Goal: Task Accomplishment & Management: Use online tool/utility

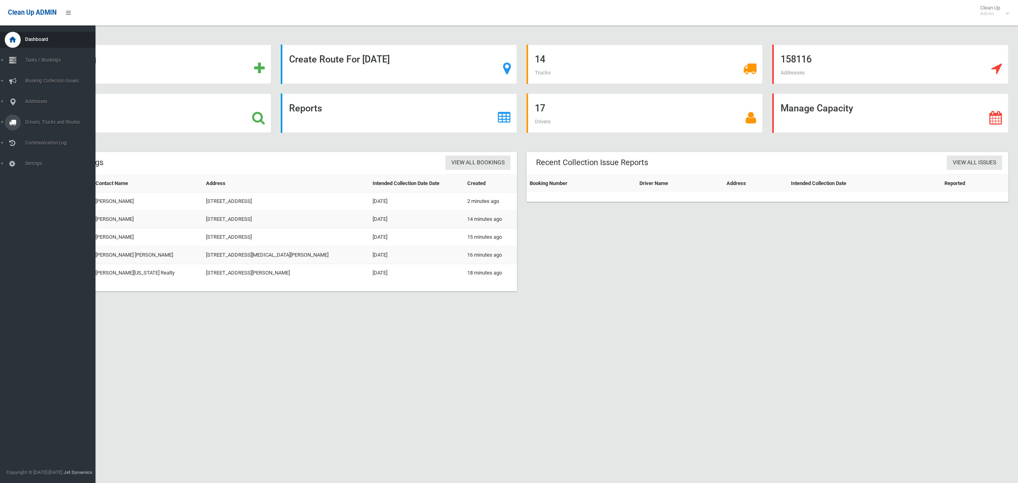
click at [32, 123] on span "Drivers, Trucks and Routes" at bounding box center [59, 122] width 73 height 6
click at [29, 167] on span "Routes" at bounding box center [56, 170] width 66 height 6
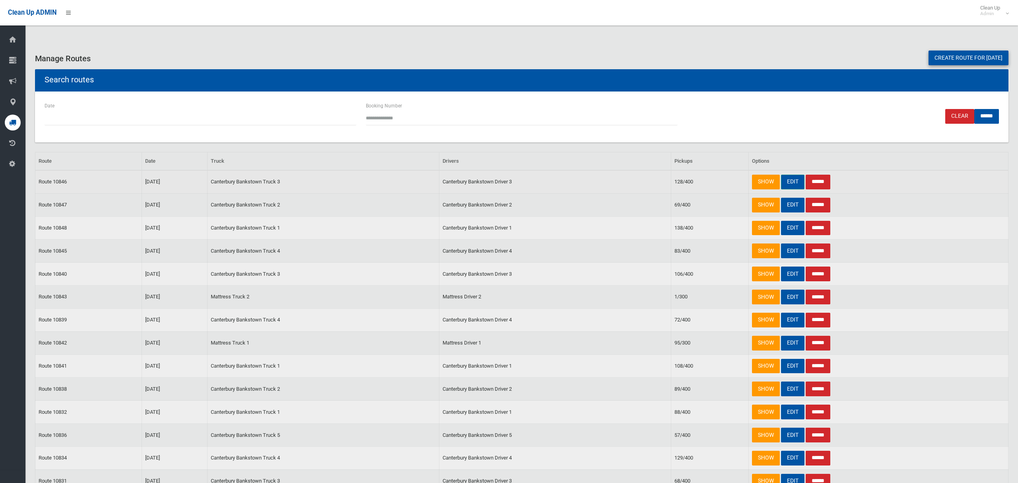
click at [790, 183] on link "EDIT" at bounding box center [792, 182] width 23 height 15
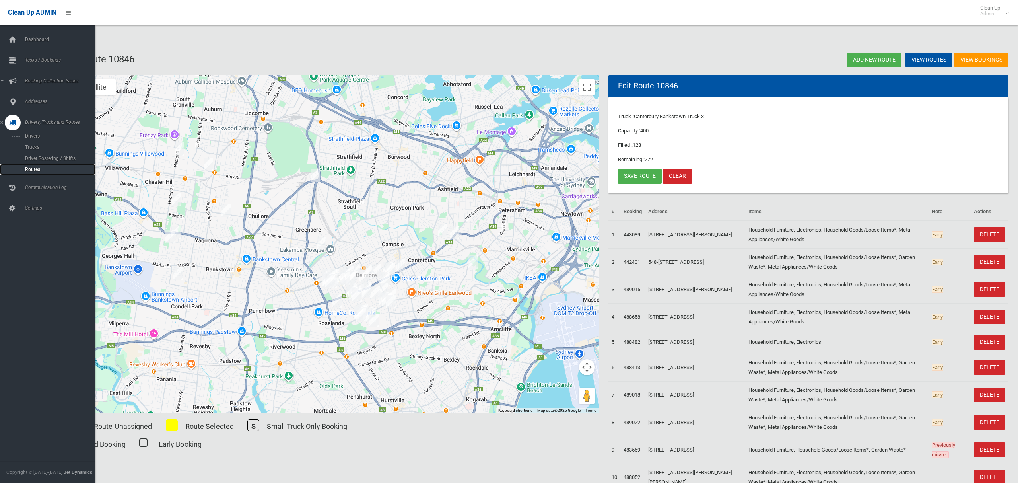
click at [33, 167] on span "Routes" at bounding box center [56, 170] width 66 height 6
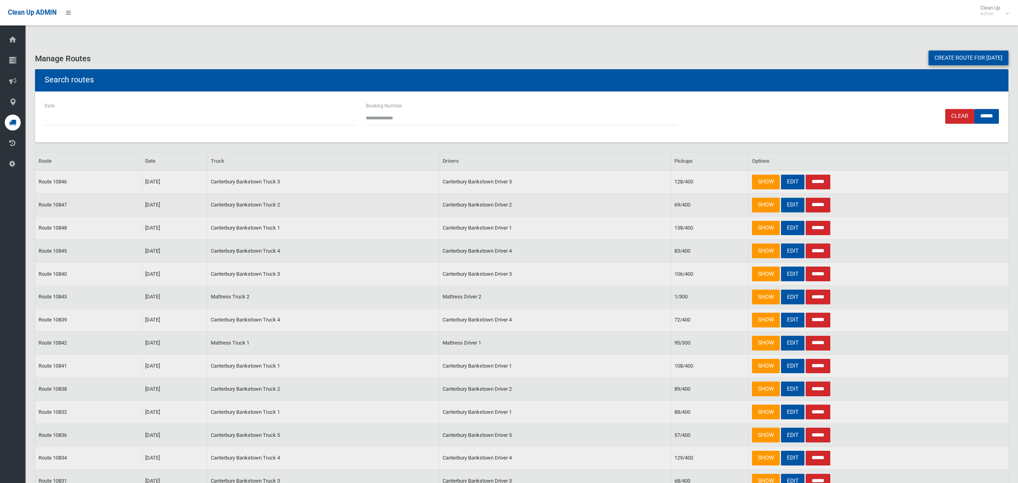
click at [790, 206] on link "EDIT" at bounding box center [792, 205] width 23 height 15
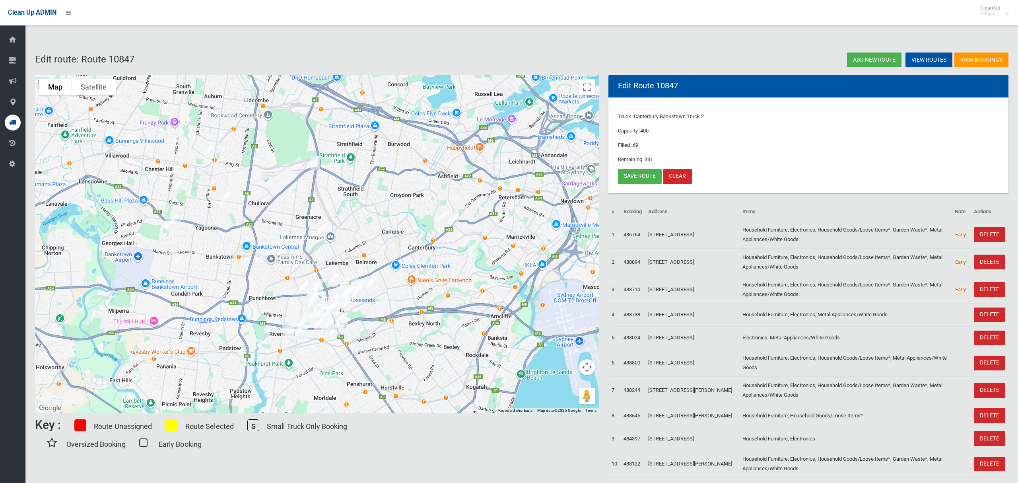
click at [444, 221] on img "11-13 Jeffrey Street, CANTERBURY NSW 2193" at bounding box center [443, 218] width 16 height 20
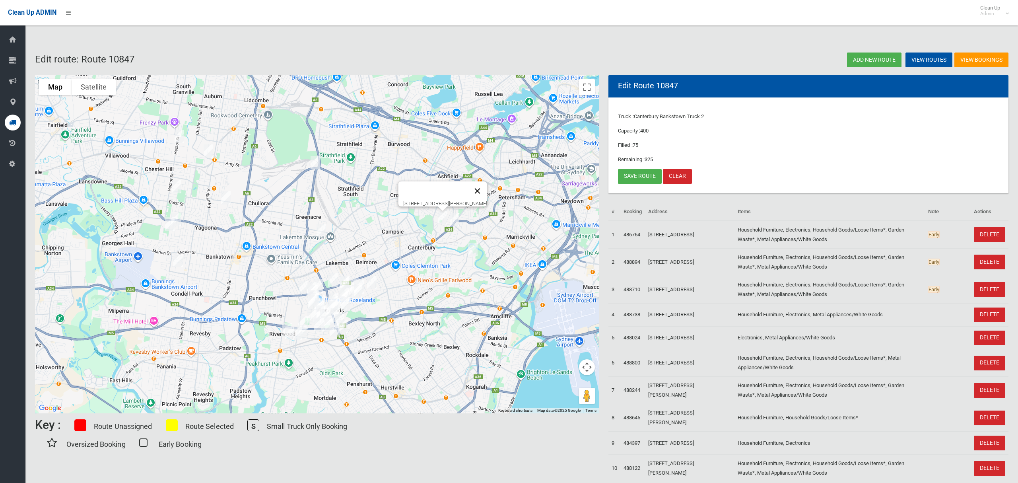
click at [487, 185] on button "Close" at bounding box center [477, 190] width 19 height 19
click at [630, 177] on link "Save route" at bounding box center [640, 176] width 44 height 15
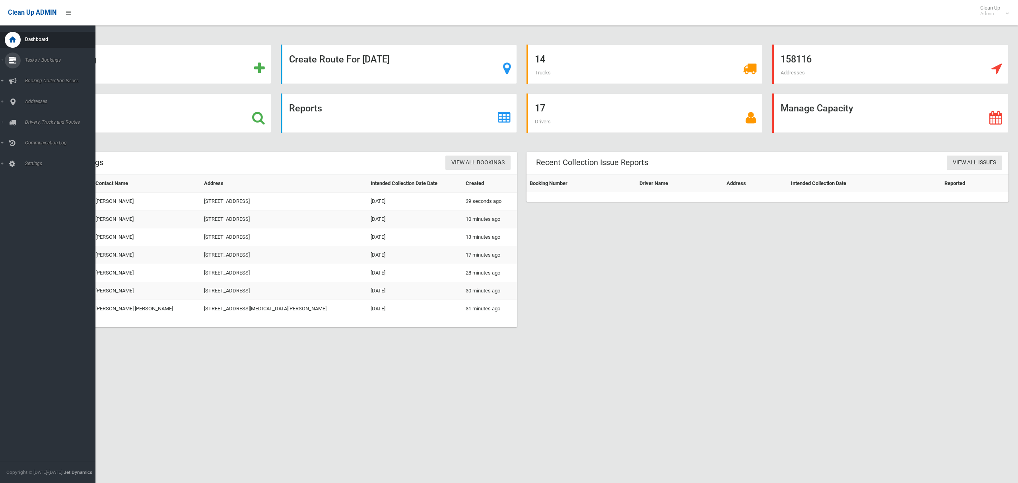
click at [36, 56] on link "Tasks / Bookings" at bounding box center [47, 60] width 95 height 16
click at [35, 117] on span "Search" at bounding box center [56, 119] width 66 height 6
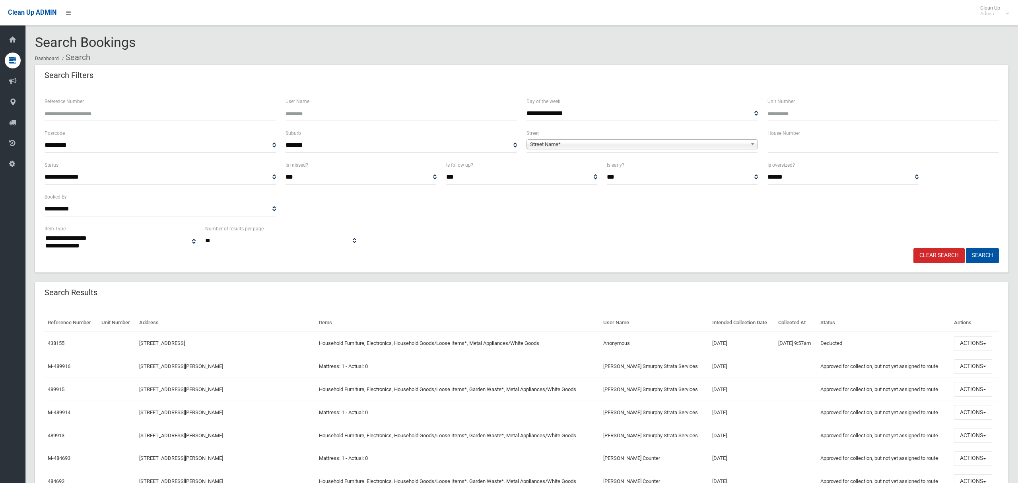
select select
type input "*****"
click at [645, 142] on span "Street Name*" at bounding box center [638, 145] width 217 height 10
type input "****"
click at [615, 167] on li "Jeff rey Street (CANTERBURY 2193)" at bounding box center [641, 166] width 227 height 10
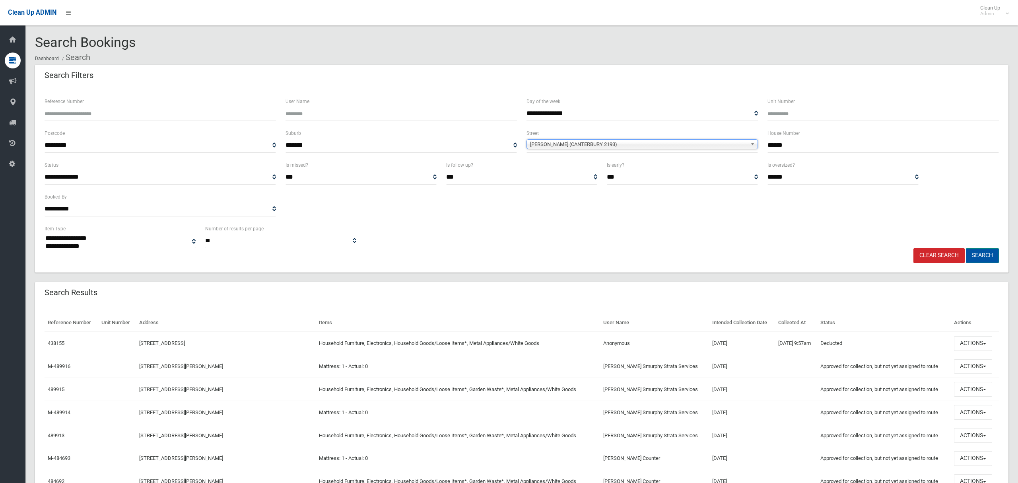
click at [982, 253] on button "Search" at bounding box center [982, 255] width 33 height 15
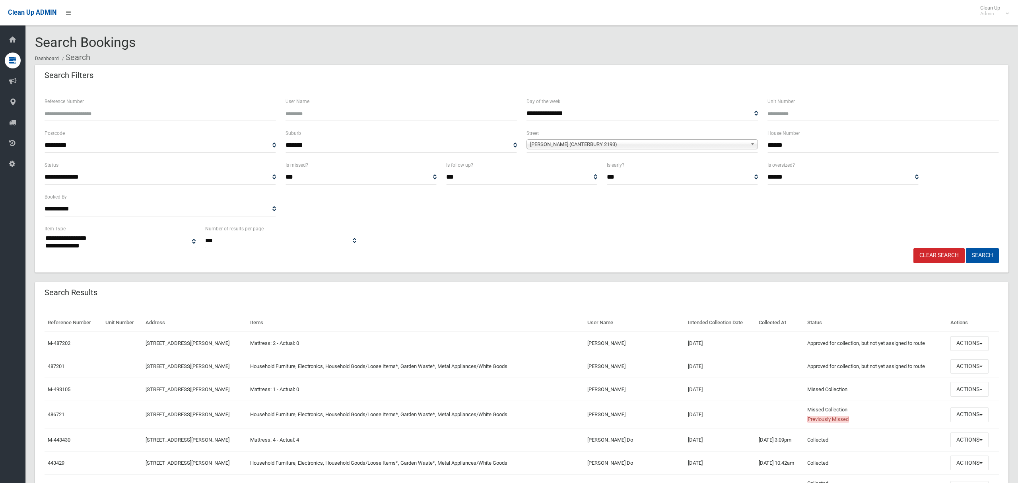
select select
click at [973, 419] on button "Actions" at bounding box center [969, 414] width 38 height 15
click at [915, 300] on link "View Booking" at bounding box center [942, 303] width 95 height 14
click at [965, 419] on button "Actions" at bounding box center [969, 414] width 38 height 15
click at [969, 462] on button "Actions" at bounding box center [969, 462] width 38 height 15
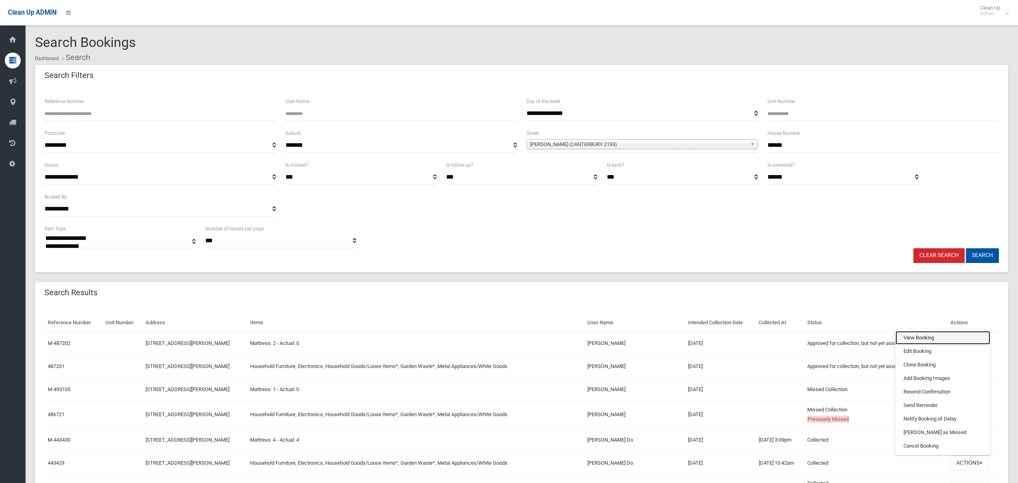
click at [930, 343] on link "View Booking" at bounding box center [942, 338] width 95 height 14
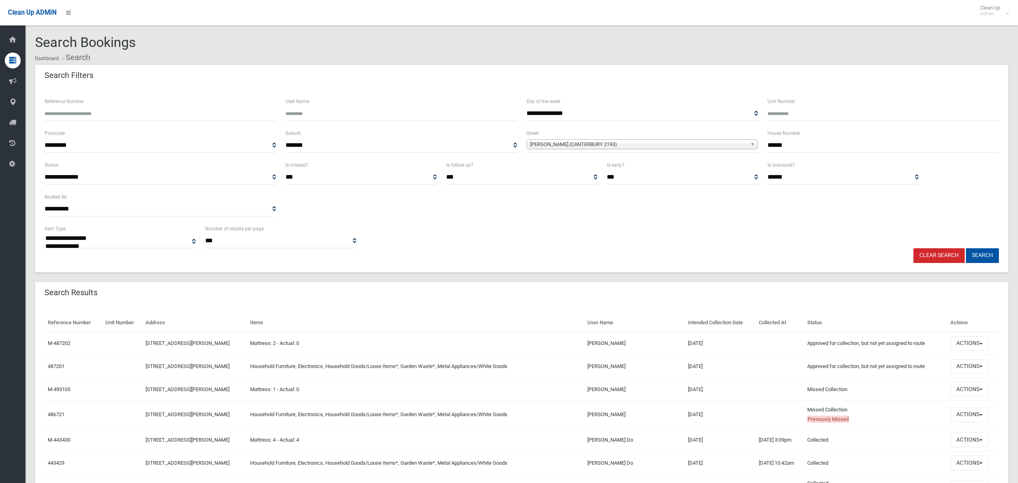
drag, startPoint x: 756, startPoint y: 142, endPoint x: 734, endPoint y: 138, distance: 22.6
click at [738, 139] on div "**********" at bounding box center [522, 144] width 964 height 32
type input "**"
drag, startPoint x: 586, startPoint y: 144, endPoint x: 581, endPoint y: 144, distance: 5.6
click at [586, 144] on span "[PERSON_NAME] (CANTERBURY 2193)" at bounding box center [638, 145] width 217 height 10
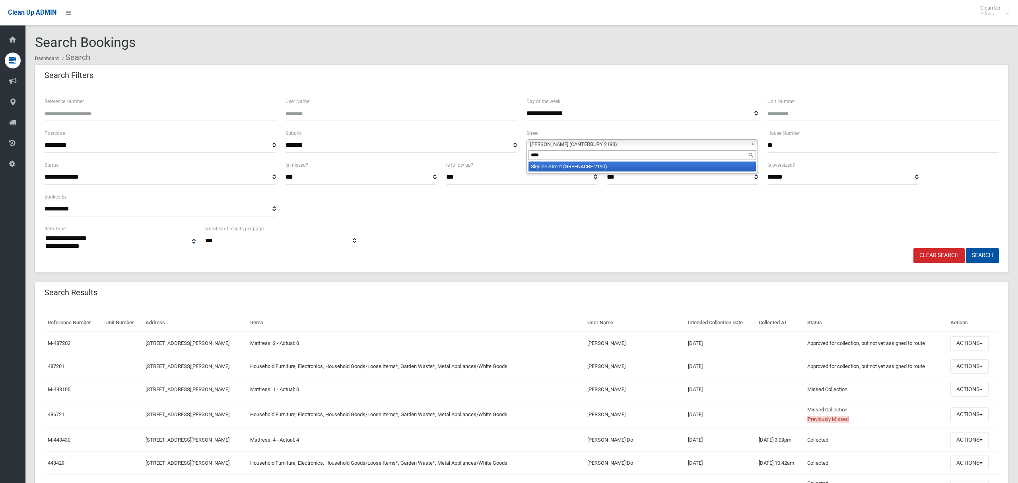
type input "****"
click at [567, 169] on li "Skyl ine Street (GREENACRE 2190)" at bounding box center [641, 166] width 227 height 10
click at [981, 258] on button "Search" at bounding box center [982, 255] width 33 height 15
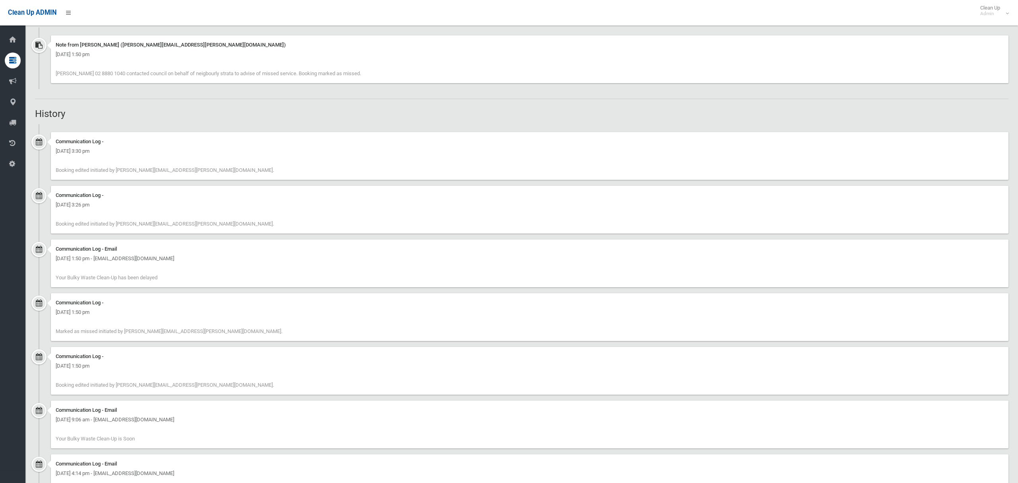
scroll to position [663, 0]
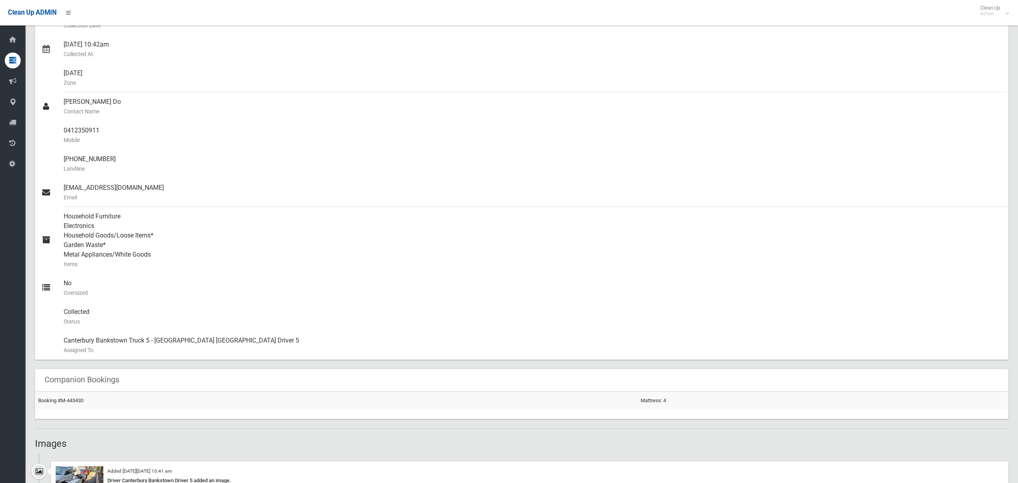
scroll to position [170, 0]
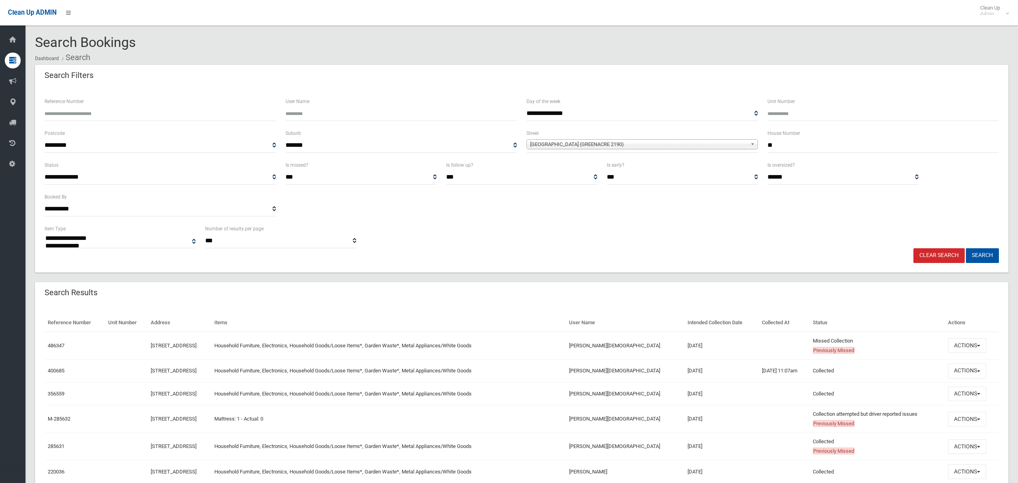
select select
click at [955, 345] on button "Actions" at bounding box center [967, 345] width 38 height 15
click at [910, 362] on link "View Booking" at bounding box center [940, 362] width 95 height 14
drag, startPoint x: 771, startPoint y: 148, endPoint x: 757, endPoint y: 146, distance: 13.2
click at [757, 146] on div "**********" at bounding box center [522, 144] width 964 height 32
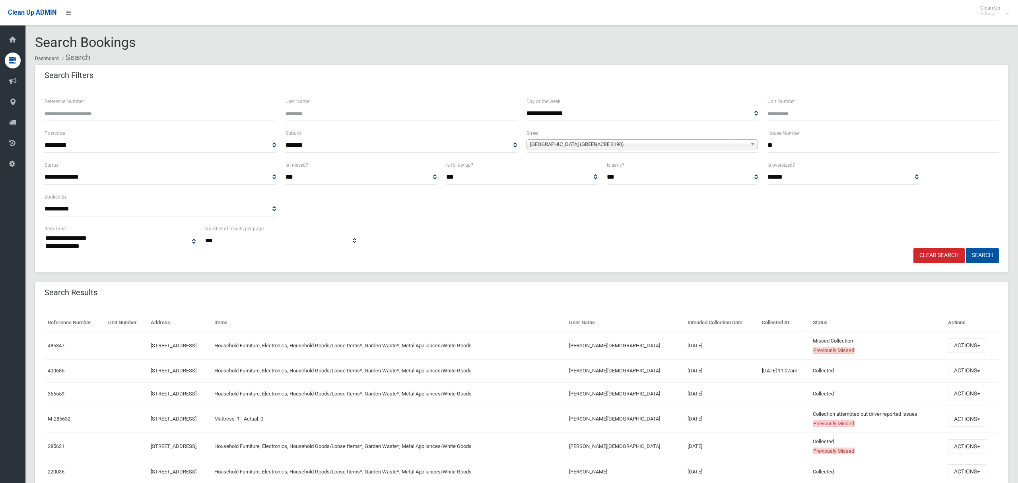
type input "**"
click at [608, 146] on span "Skyline Street (GREENACRE 2190)" at bounding box center [638, 145] width 217 height 10
type input "******"
type input "*********"
click at [604, 169] on li "Wesley St reet (GREENACRE 2190)" at bounding box center [641, 166] width 227 height 10
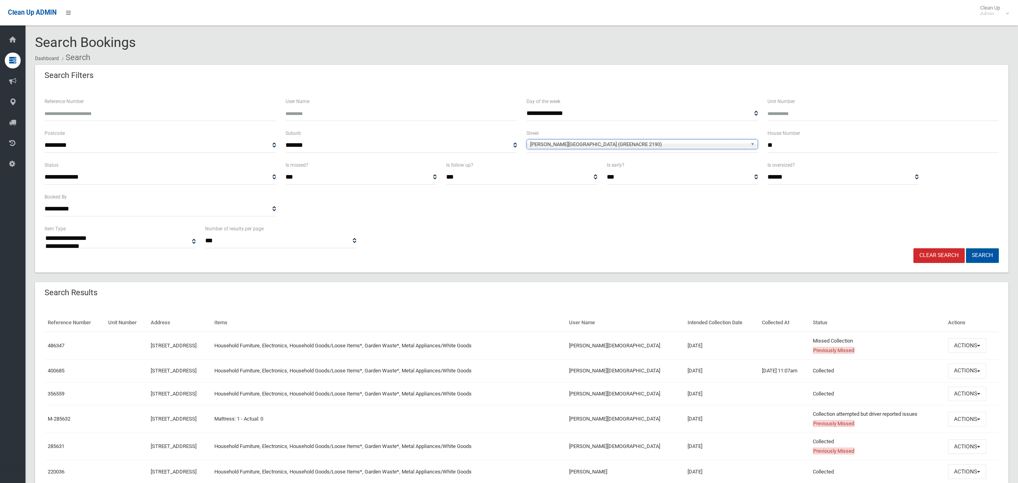
click at [975, 256] on button "Search" at bounding box center [982, 255] width 33 height 15
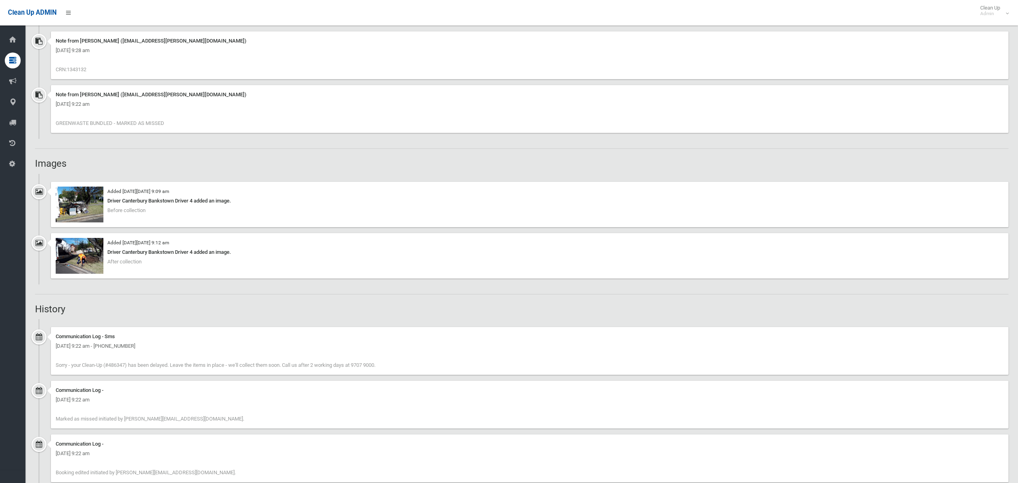
scroll to position [529, 0]
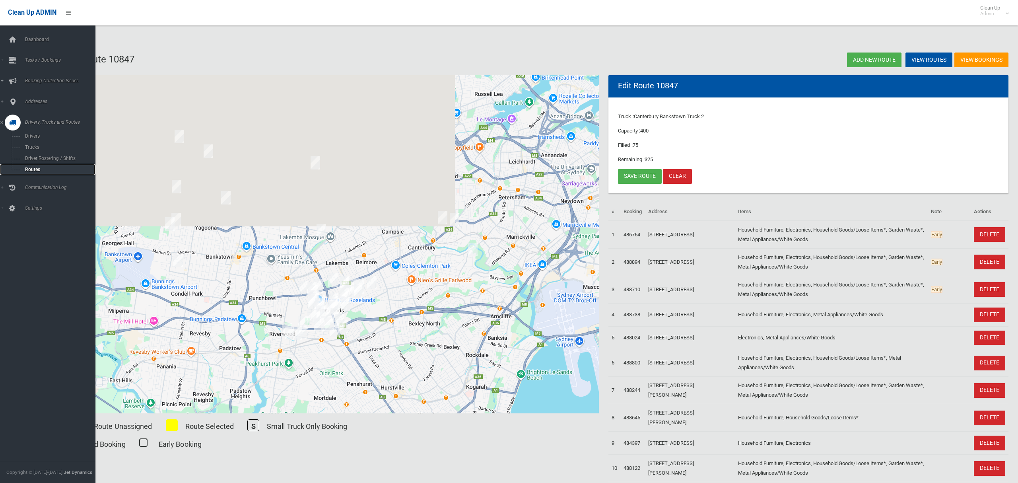
click at [36, 168] on span "Routes" at bounding box center [56, 170] width 66 height 6
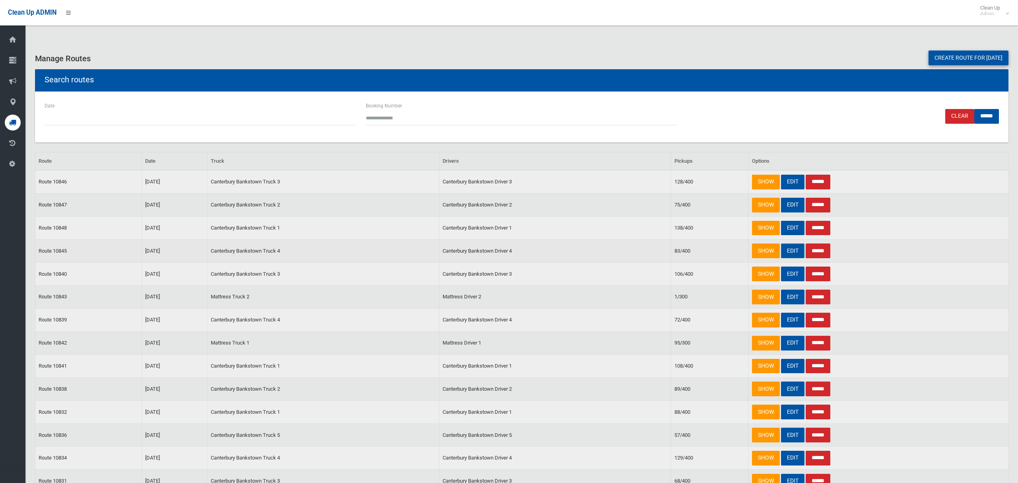
click at [793, 253] on link "EDIT" at bounding box center [792, 250] width 23 height 15
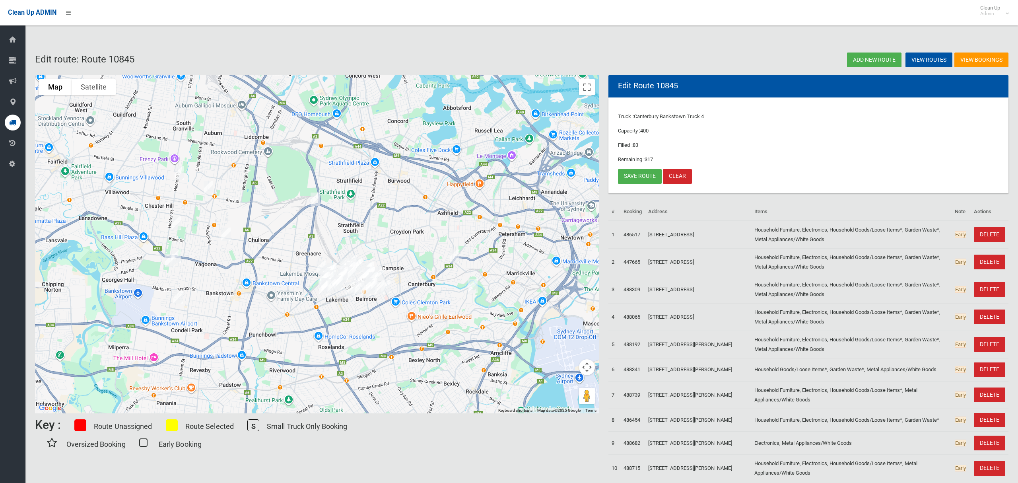
click at [318, 260] on img "10 Skyline Street, GREENACRE NSW 2190" at bounding box center [321, 267] width 16 height 20
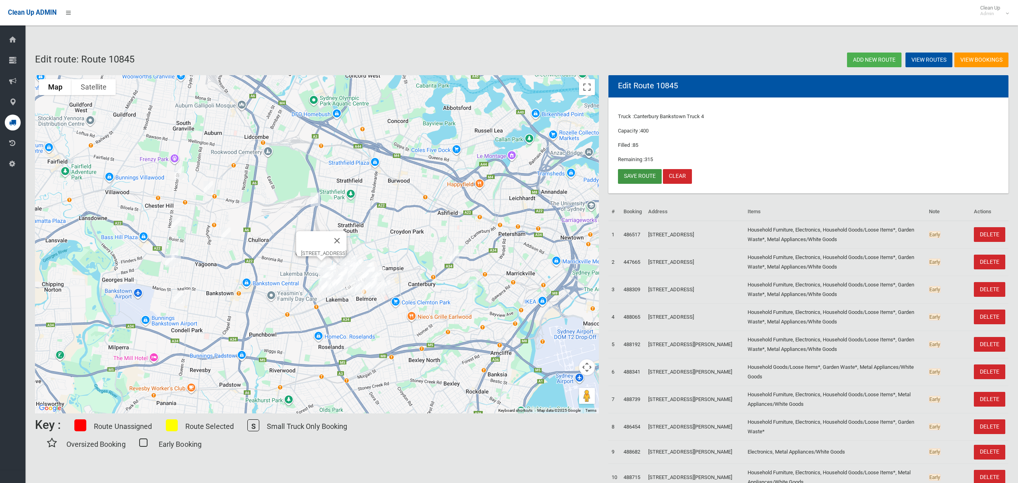
click at [637, 176] on link "Save route" at bounding box center [640, 176] width 44 height 15
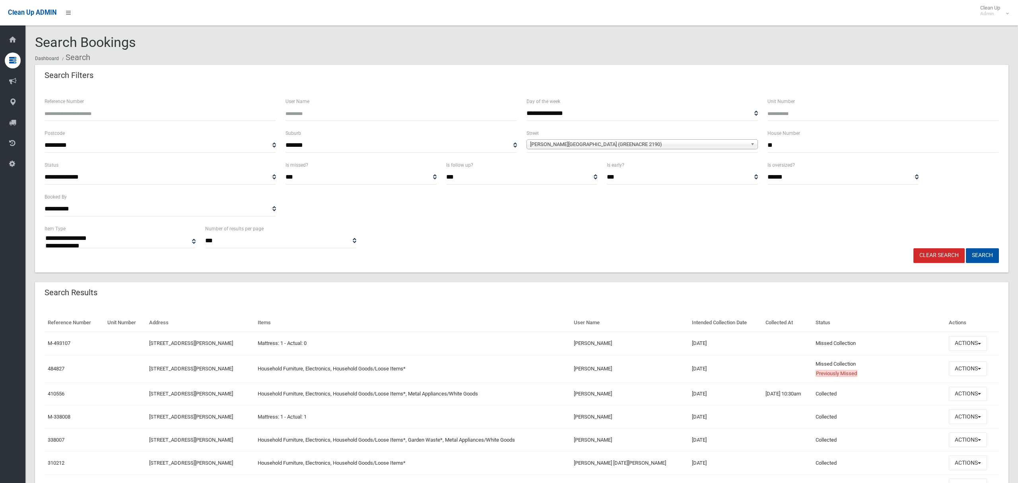
select select
click at [960, 369] on button "Actions" at bounding box center [968, 368] width 38 height 15
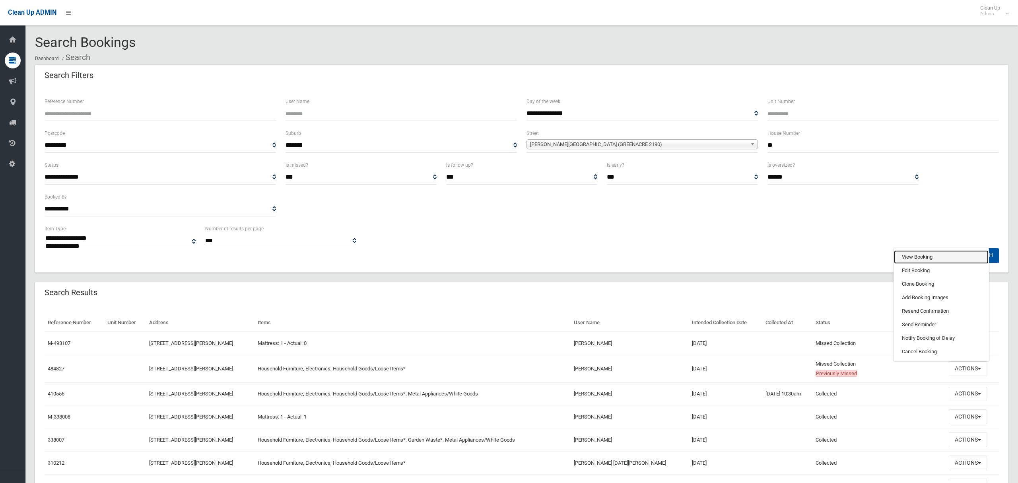
click at [920, 258] on link "View Booking" at bounding box center [941, 257] width 95 height 14
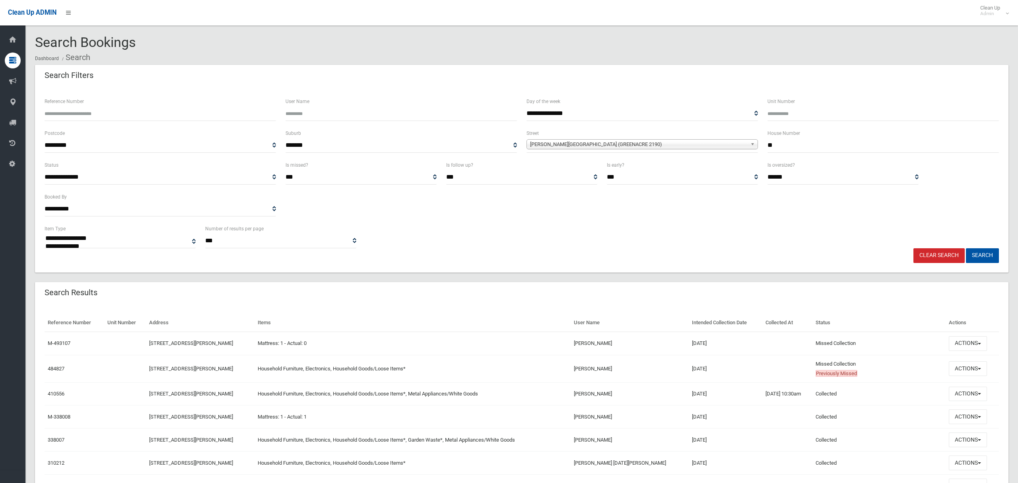
drag, startPoint x: 748, startPoint y: 144, endPoint x: 739, endPoint y: 142, distance: 9.3
click at [746, 144] on div "**********" at bounding box center [522, 144] width 964 height 32
type input "**"
click at [654, 144] on span "[PERSON_NAME][GEOGRAPHIC_DATA] (GREENACRE 2190)" at bounding box center [638, 145] width 217 height 10
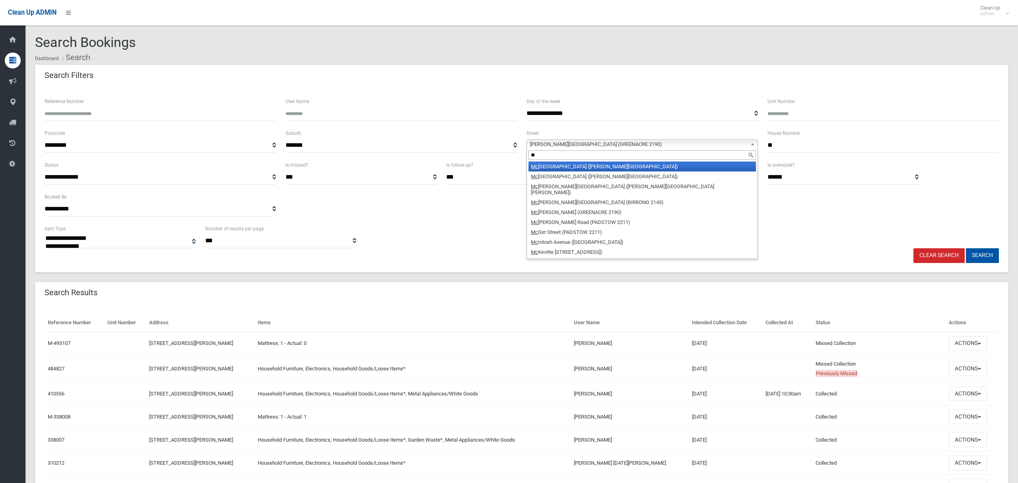
type input "*"
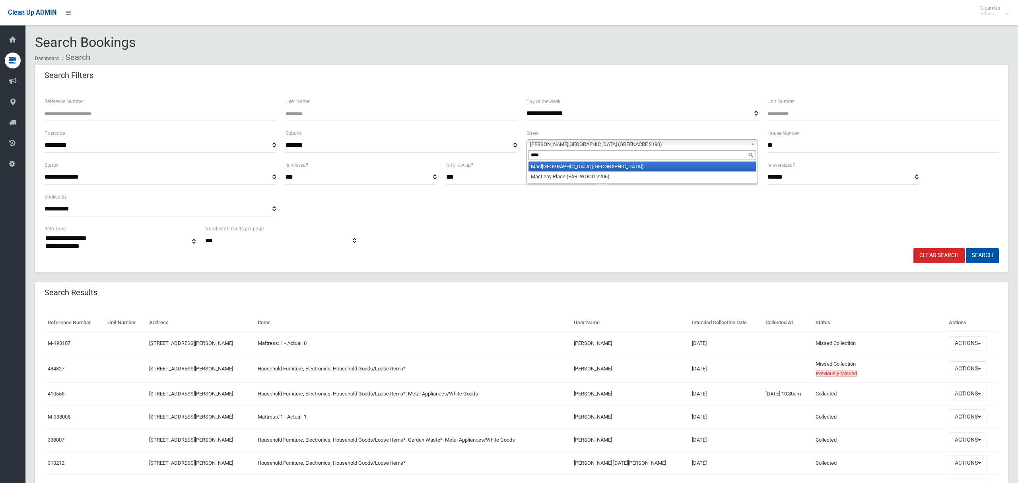
type input "****"
click at [604, 168] on li "Macl aurin Avenue (EAST HILLS 2213)" at bounding box center [641, 166] width 227 height 10
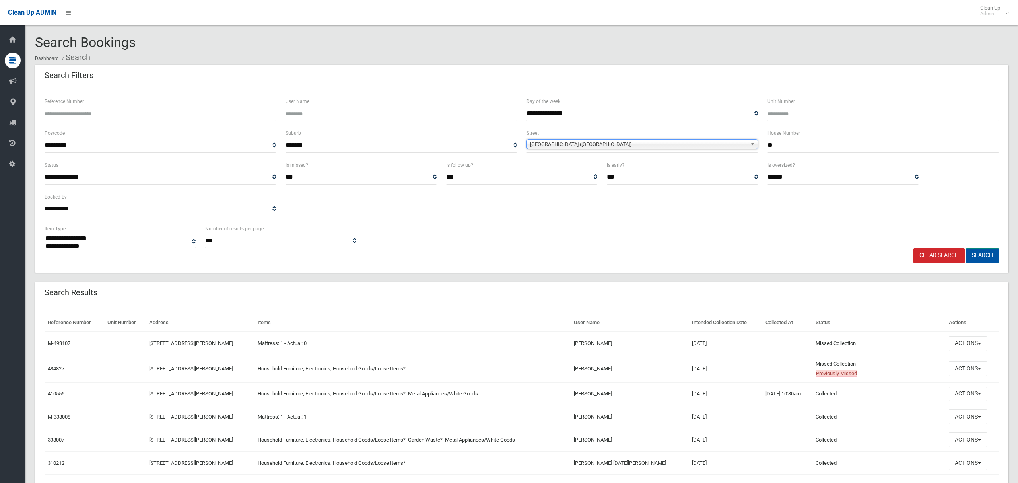
click at [977, 255] on button "Search" at bounding box center [982, 255] width 33 height 15
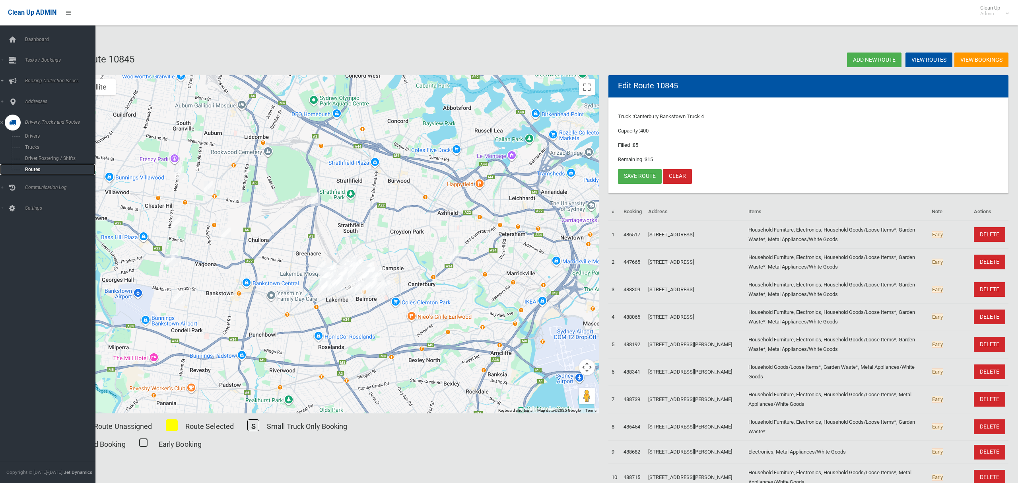
click at [34, 167] on span "Routes" at bounding box center [56, 170] width 66 height 6
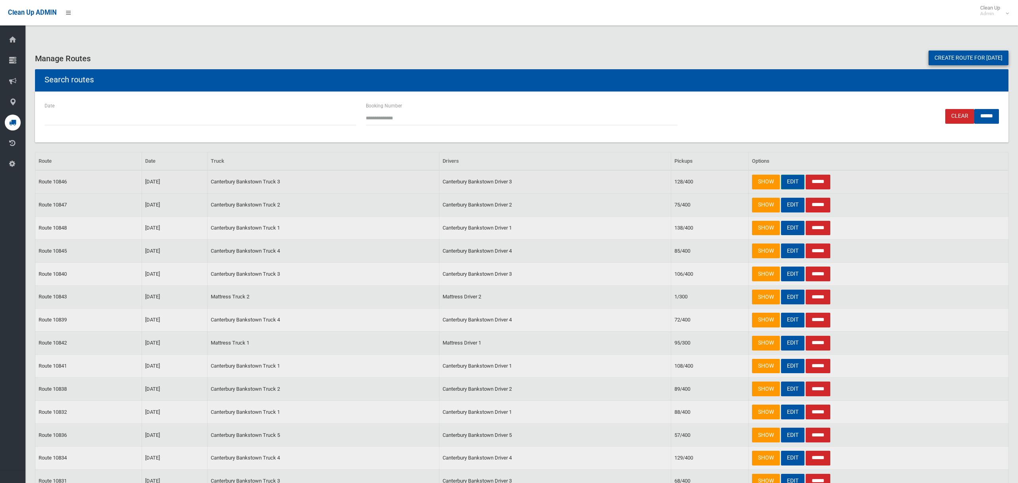
click at [796, 181] on link "EDIT" at bounding box center [792, 182] width 23 height 15
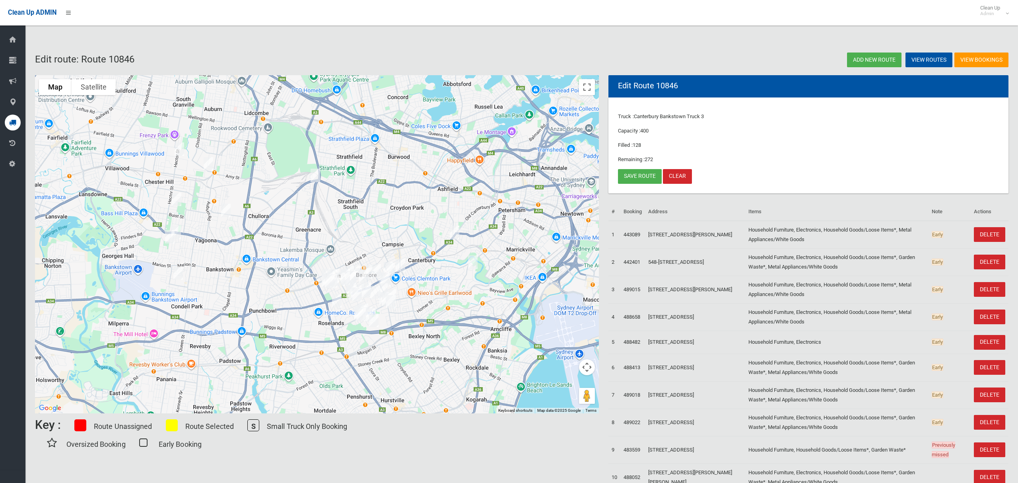
click at [313, 177] on img "20 Wesley Street, GREENACRE NSW 2190" at bounding box center [315, 175] width 16 height 20
click at [375, 136] on div "[STREET_ADDRESS][PERSON_NAME]" at bounding box center [317, 244] width 564 height 338
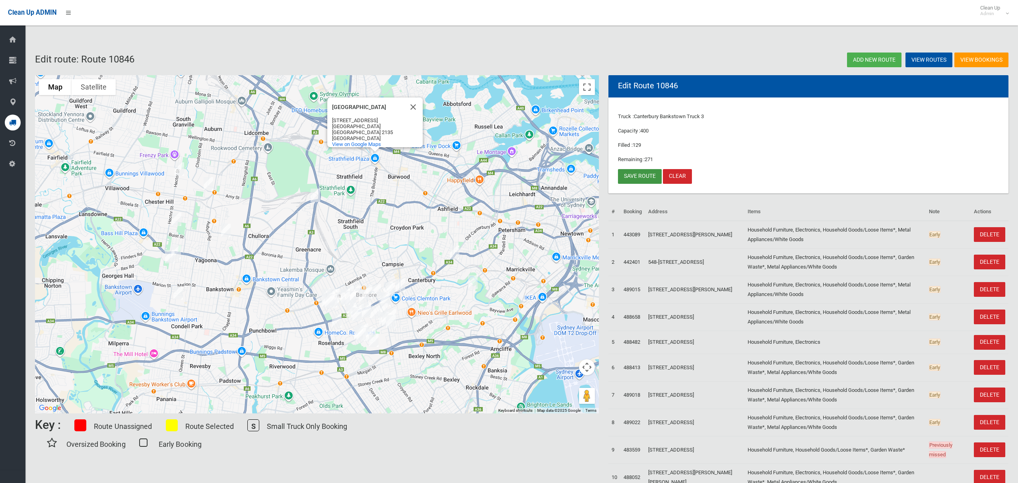
click at [648, 177] on link "Save route" at bounding box center [640, 176] width 44 height 15
click at [413, 110] on button "Close" at bounding box center [413, 106] width 19 height 19
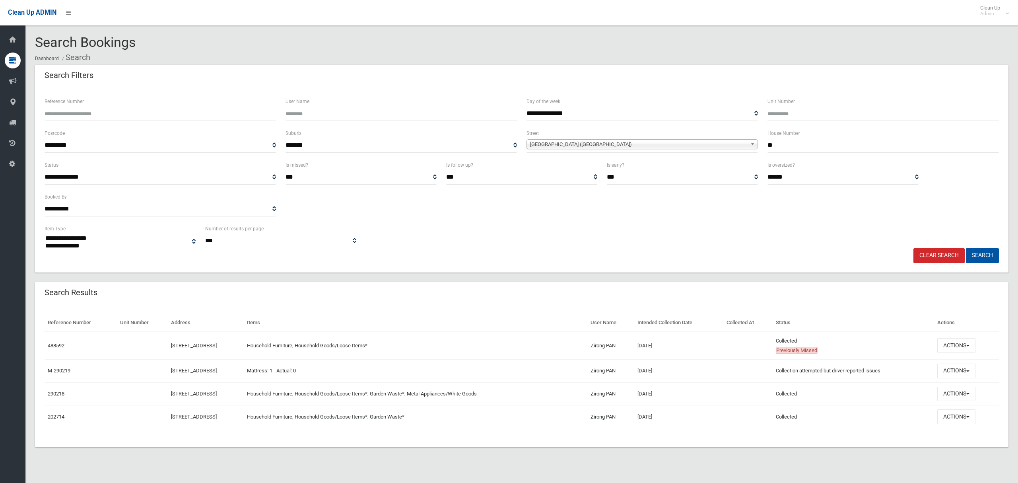
select select
click at [957, 346] on button "Actions" at bounding box center [956, 345] width 38 height 15
drag, startPoint x: 771, startPoint y: 146, endPoint x: 742, endPoint y: 145, distance: 29.0
click at [749, 145] on div "**********" at bounding box center [522, 144] width 964 height 32
type input "***"
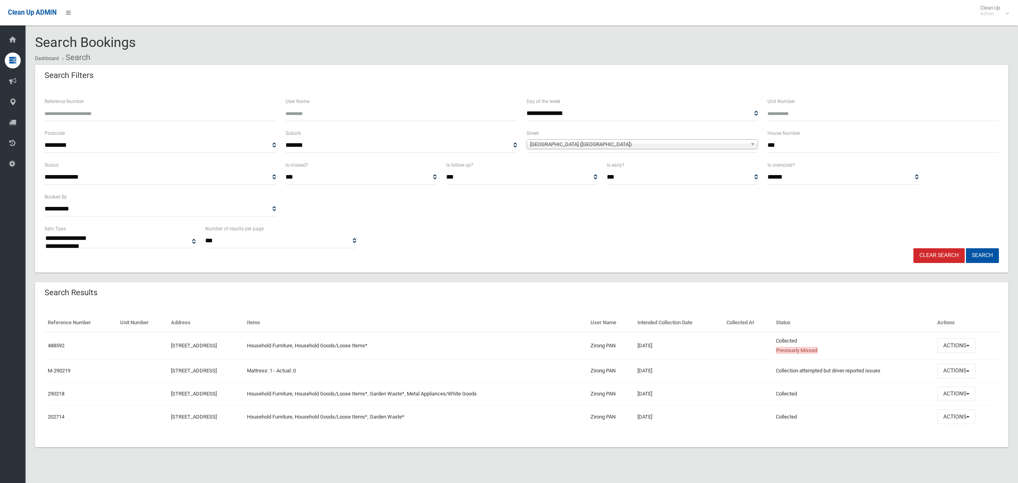
click at [621, 148] on span "Maclaurin Avenue (EAST HILLS 2213)" at bounding box center [638, 145] width 217 height 10
type input "****"
click at [614, 166] on li "Terp entine Place (YAGOONA 2199)" at bounding box center [641, 166] width 227 height 10
click at [988, 259] on button "Search" at bounding box center [982, 255] width 33 height 15
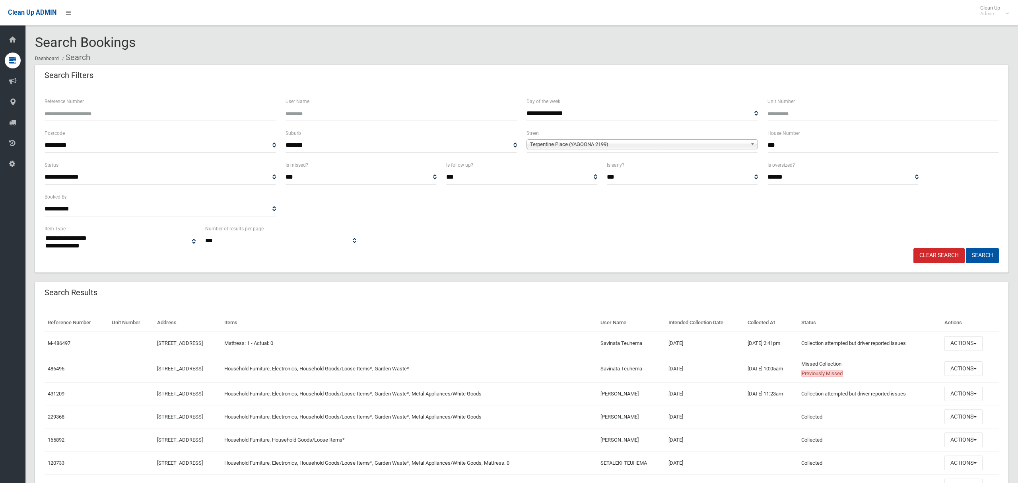
select select
click at [963, 369] on button "Actions" at bounding box center [963, 368] width 38 height 15
click at [929, 254] on link "View Booking" at bounding box center [936, 257] width 95 height 14
drag, startPoint x: 762, startPoint y: 142, endPoint x: 744, endPoint y: 138, distance: 18.7
click at [744, 138] on div "**********" at bounding box center [522, 144] width 964 height 32
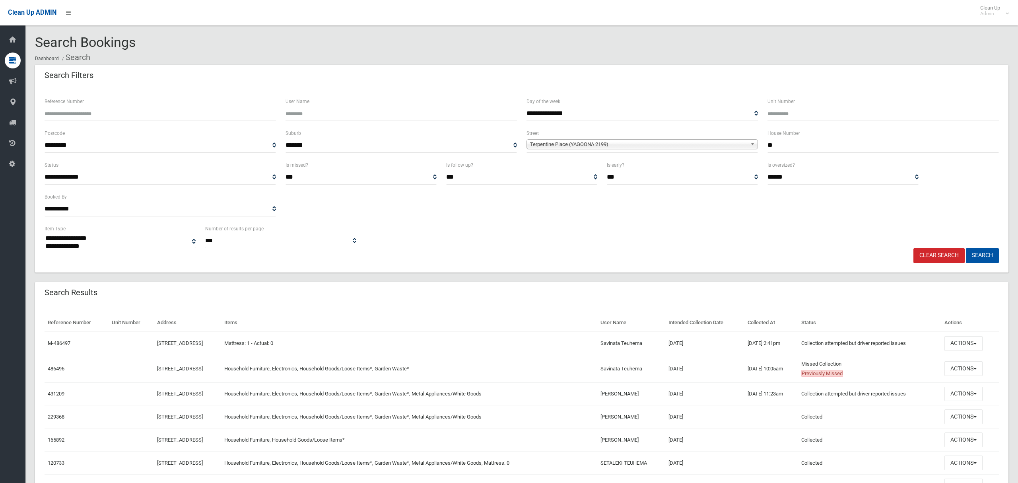
type input "**"
click at [603, 144] on span "Terpentine Place (YAGOONA 2199)" at bounding box center [638, 145] width 217 height 10
type input "****"
click at [581, 164] on li "Hort on Street (YAGOONA 2199)" at bounding box center [641, 166] width 227 height 10
click at [978, 256] on button "Search" at bounding box center [982, 255] width 33 height 15
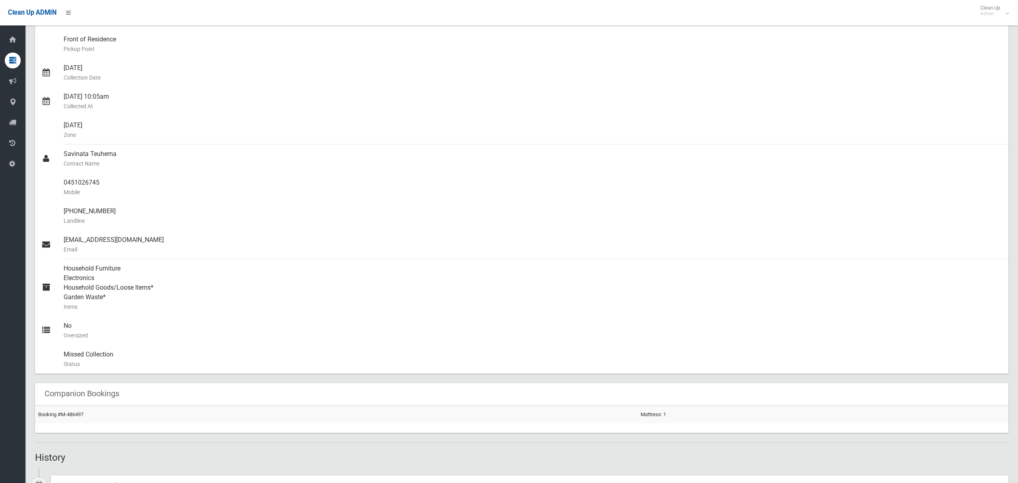
scroll to position [608, 0]
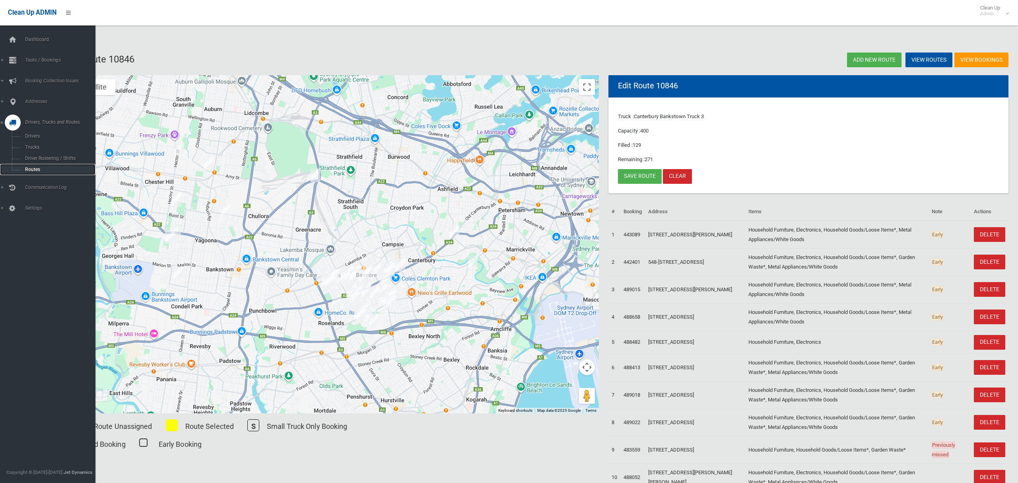
click at [32, 167] on span "Routes" at bounding box center [56, 170] width 66 height 6
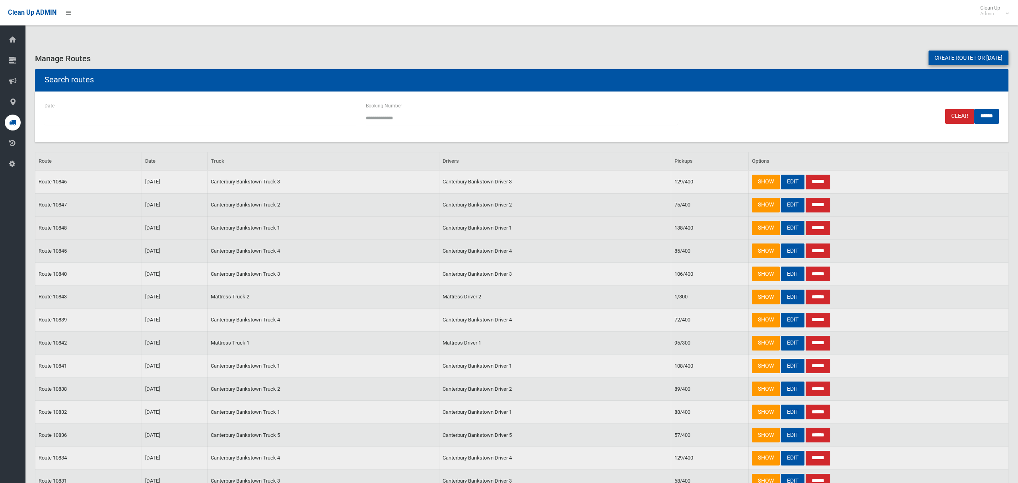
click at [787, 226] on link "EDIT" at bounding box center [792, 228] width 23 height 15
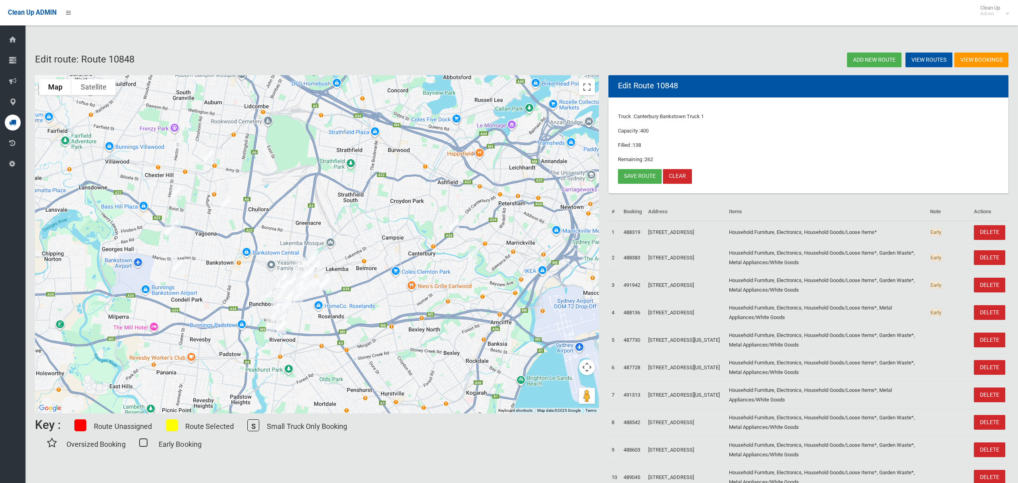
click at [226, 198] on img "21H Terpentine Place, YAGOONA NSW 2199" at bounding box center [226, 204] width 16 height 20
click at [174, 198] on img "42 Broad Street, BASS HILL NSW 2197" at bounding box center [177, 193] width 16 height 20
click at [202, 162] on button "Close" at bounding box center [192, 165] width 19 height 19
click at [208, 157] on img "10 Mary Street, REGENTS PARK NSW 2143" at bounding box center [208, 157] width 16 height 20
click at [179, 151] on img "2 Esme Avenue, CHESTER HILL NSW 2162" at bounding box center [179, 142] width 16 height 20
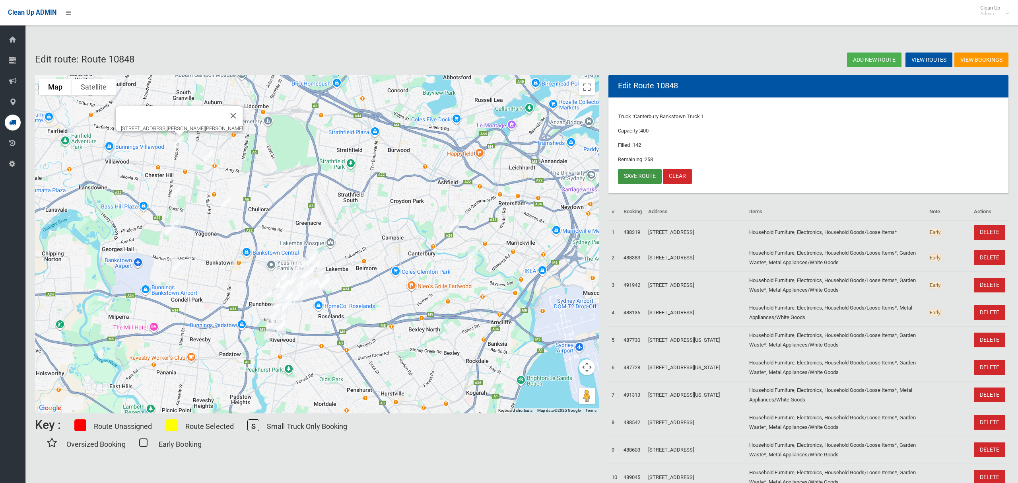
click at [633, 174] on link "Save route" at bounding box center [640, 176] width 44 height 15
click at [180, 225] on img "14 Horton Street, YAGOONA NSW 2199" at bounding box center [176, 226] width 16 height 20
click at [168, 233] on img "2 Leighdon Street, BASS HILL NSW 2197" at bounding box center [170, 230] width 16 height 20
click at [179, 268] on img "3/18 Leemon Street, CONDELL PARK NSW 2200" at bounding box center [178, 266] width 16 height 20
click at [639, 176] on link "Save route" at bounding box center [640, 176] width 44 height 15
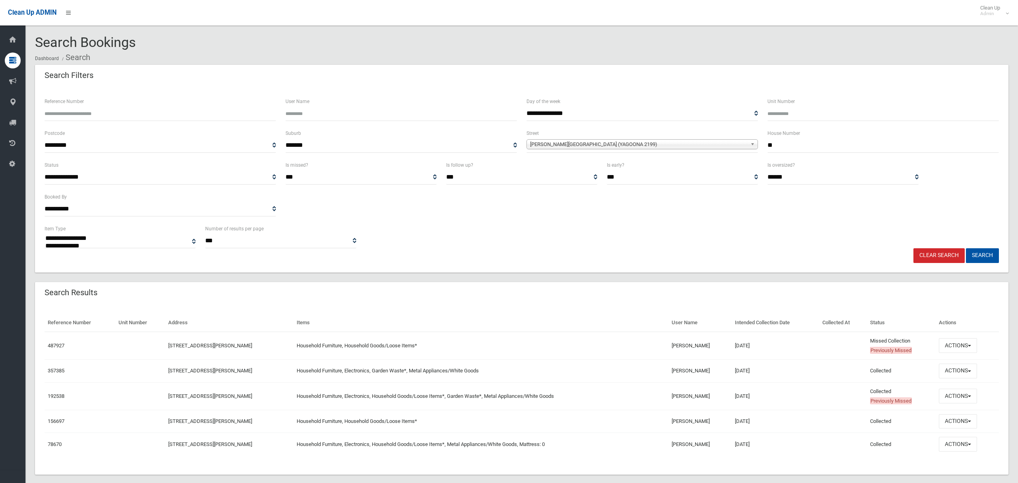
select select
click at [949, 347] on button "Actions" at bounding box center [958, 345] width 38 height 15
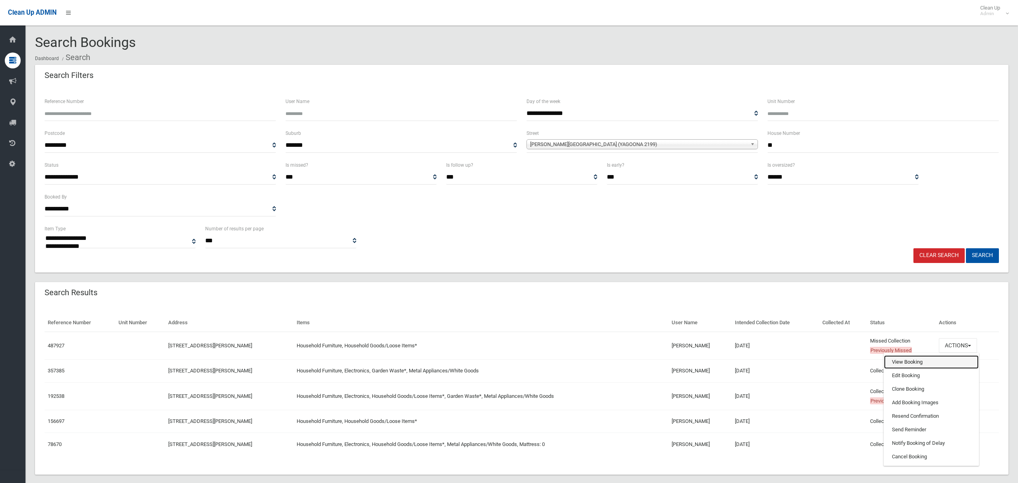
click at [905, 358] on link "View Booking" at bounding box center [931, 362] width 95 height 14
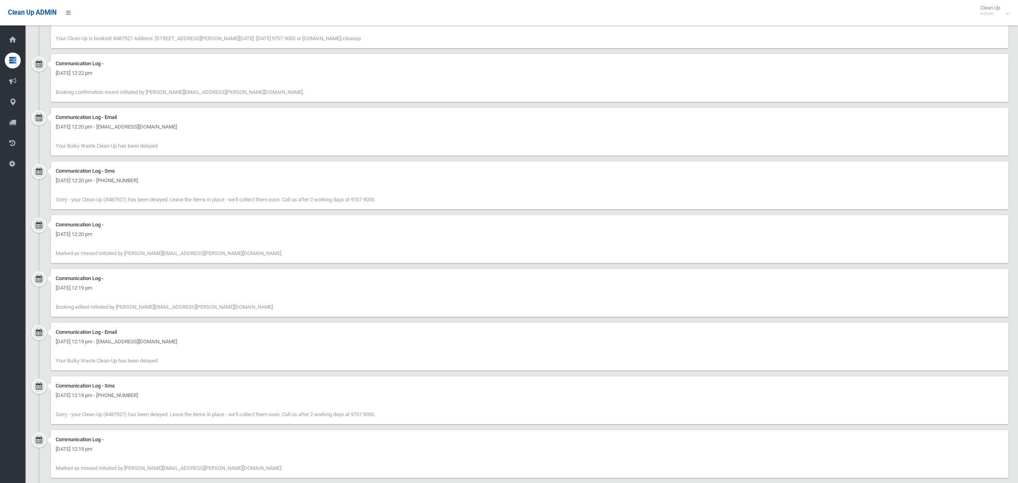
scroll to position [883, 0]
